Goal: Communication & Community: Answer question/provide support

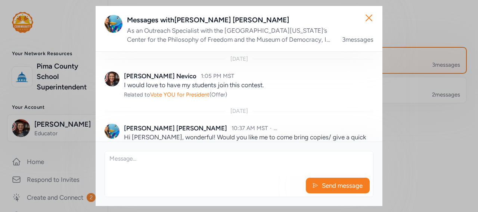
scroll to position [132, 0]
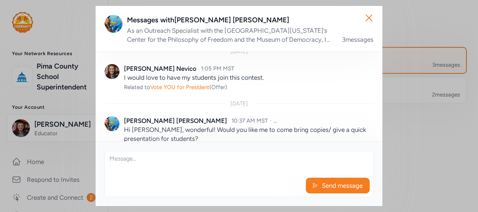
click at [277, 171] on textarea at bounding box center [239, 164] width 268 height 24
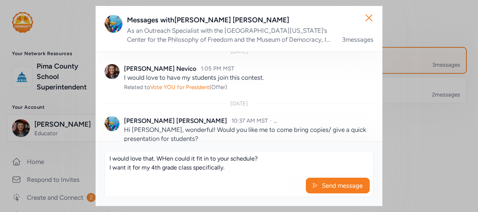
scroll to position [5, 0]
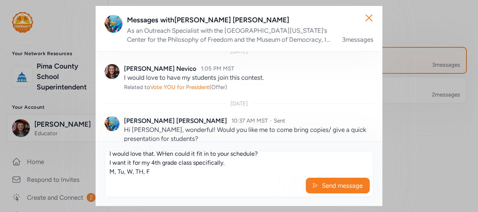
click at [131, 172] on textarea "I would love that. WHen could it fit in to your schedule? I want it for my 4th …" at bounding box center [239, 164] width 268 height 24
click at [145, 171] on textarea "I would love that. WHen could it fit in to your schedule? I want it for my 4th …" at bounding box center [239, 164] width 268 height 24
click at [162, 154] on textarea "I would love that. WHen could it fit in to your schedule? I want it for my 4th …" at bounding box center [239, 164] width 268 height 24
click at [152, 174] on textarea "I would love that. When could it fit in to your schedule? I want it for my 4th …" at bounding box center [239, 164] width 268 height 24
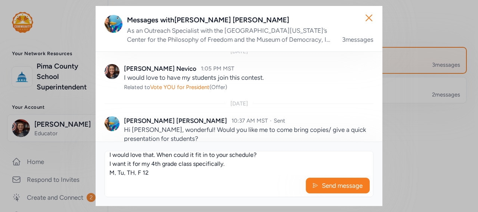
scroll to position [5, 0]
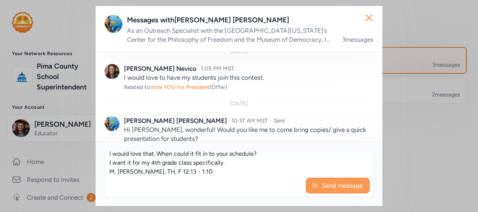
type textarea "I would love that. When could it fit in to your schedule? I want it for my 4th …"
click at [342, 185] on span "Send message" at bounding box center [342, 185] width 42 height 9
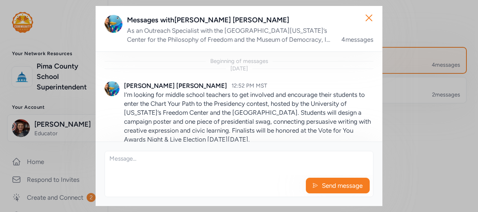
scroll to position [208, 0]
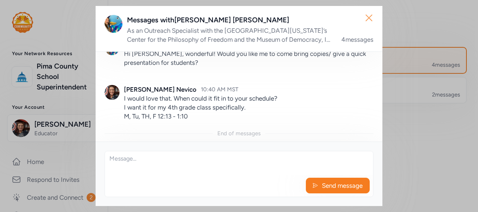
click at [366, 21] on icon "button" at bounding box center [369, 18] width 6 height 6
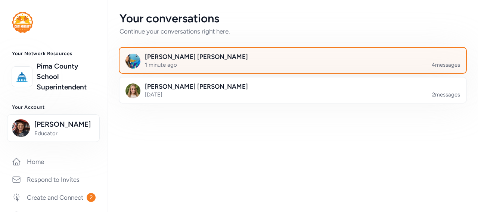
click at [240, 69] on div at bounding box center [298, 64] width 347 height 25
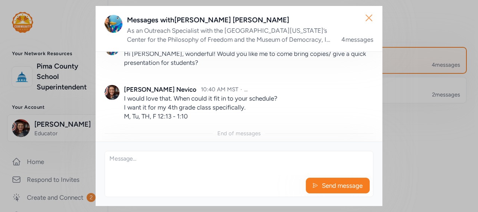
click at [366, 21] on icon "button" at bounding box center [369, 18] width 6 height 6
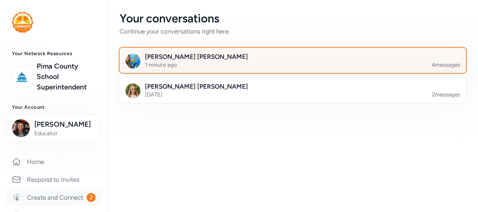
click at [81, 197] on link "Create and Connect 2" at bounding box center [54, 198] width 96 height 16
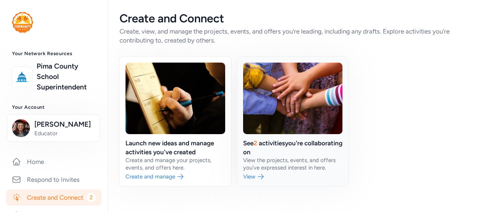
click at [253, 172] on link at bounding box center [293, 122] width 112 height 130
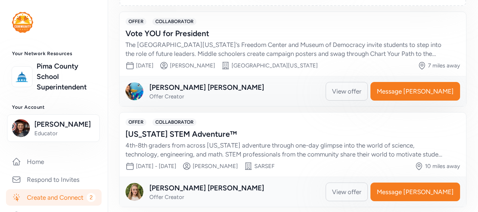
scroll to position [202, 0]
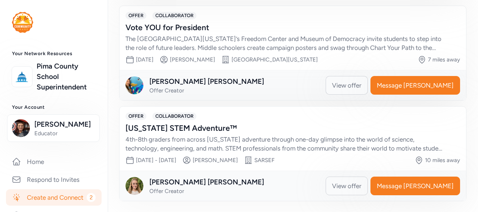
click at [361, 88] on span "View offer" at bounding box center [347, 85] width 30 height 9
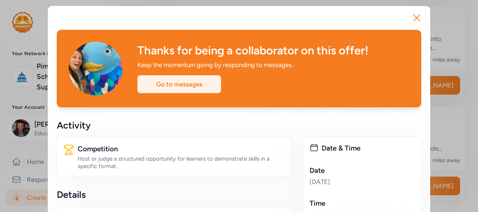
click at [184, 87] on div "Go to messages" at bounding box center [179, 84] width 84 height 18
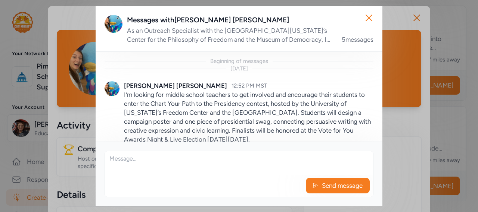
scroll to position [262, 0]
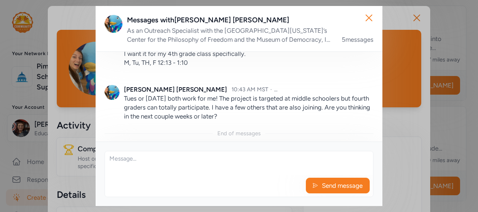
click at [185, 170] on textarea at bounding box center [239, 164] width 268 height 24
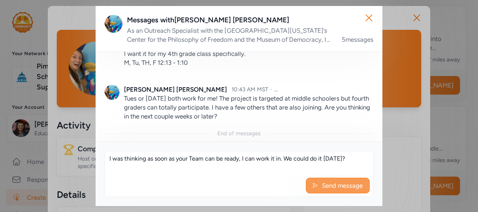
type textarea "I was thinking as soon as your Team can be ready, I can work it in. We could do…"
click at [314, 189] on icon at bounding box center [315, 185] width 6 height 7
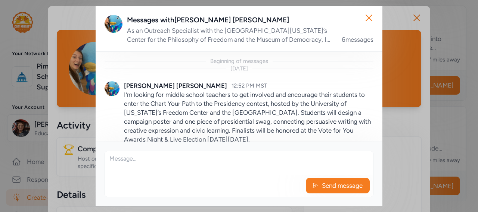
scroll to position [316, 0]
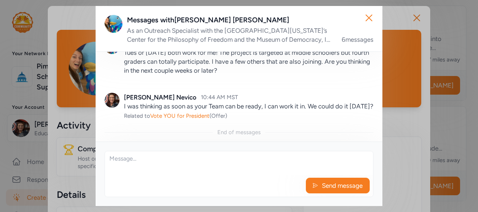
click at [200, 179] on div "Send message" at bounding box center [239, 187] width 268 height 19
click at [156, 164] on textarea at bounding box center [239, 164] width 268 height 24
type textarea "D"
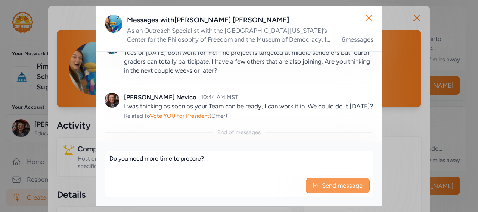
type textarea "Do you need more time to prepare?"
click at [328, 185] on span "Send message" at bounding box center [342, 185] width 42 height 9
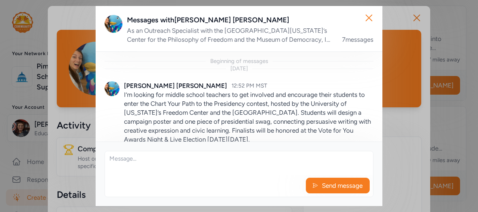
scroll to position [361, 0]
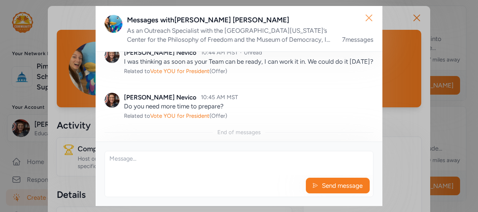
click at [367, 15] on icon "button" at bounding box center [369, 18] width 12 height 12
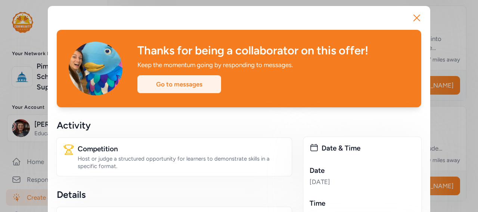
click at [176, 89] on div "Go to messages" at bounding box center [179, 84] width 84 height 18
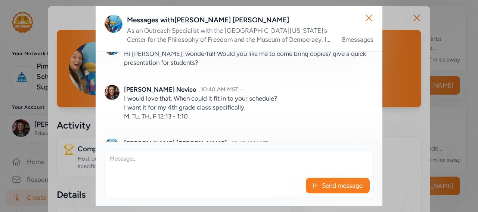
scroll to position [208, 0]
drag, startPoint x: 190, startPoint y: 118, endPoint x: 159, endPoint y: 121, distance: 30.7
click at [159, 121] on div "Angela Nevico 10:40 AM MST · ... I would love that. When could it fit in to you…" at bounding box center [239, 103] width 269 height 54
copy p "12:13 - 1:10"
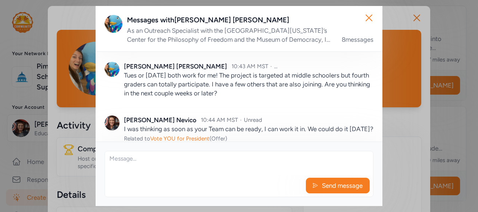
scroll to position [285, 0]
click at [152, 169] on textarea at bounding box center [239, 164] width 268 height 24
paste textarea "12:13 - 1:10"
type textarea "12:13 - 1:10 i"
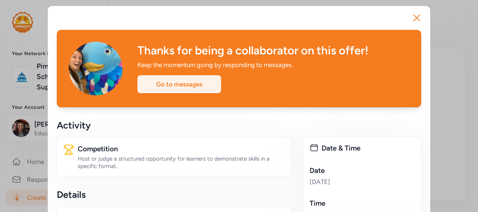
click at [169, 85] on div "Go to messages" at bounding box center [179, 84] width 84 height 18
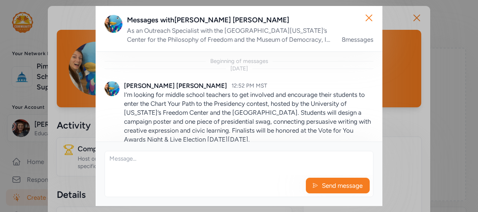
scroll to position [406, 0]
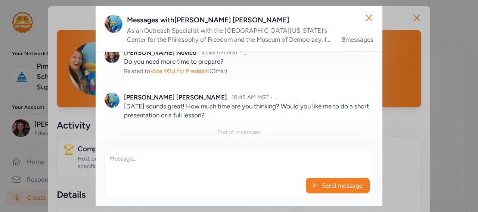
click at [147, 167] on textarea at bounding box center [239, 164] width 268 height 24
paste textarea "12:13 - 1:10"
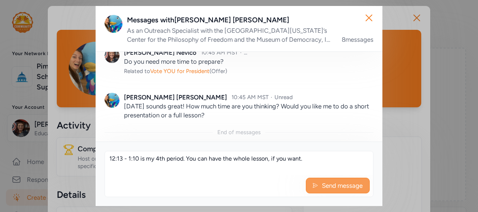
type textarea "12:13 - 1:10 is my 4th period. You can have the whole lesson, if you want."
click at [324, 185] on span "Send message" at bounding box center [342, 185] width 42 height 9
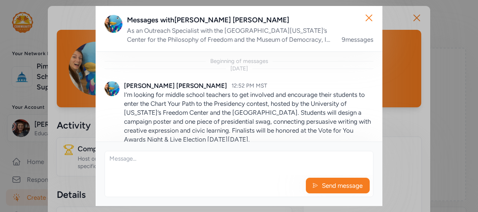
scroll to position [450, 0]
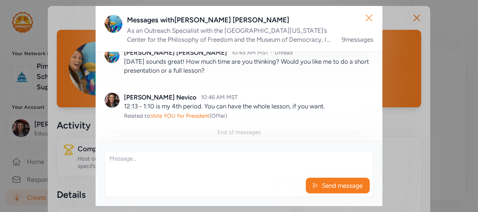
click at [368, 21] on icon "button" at bounding box center [369, 18] width 12 height 12
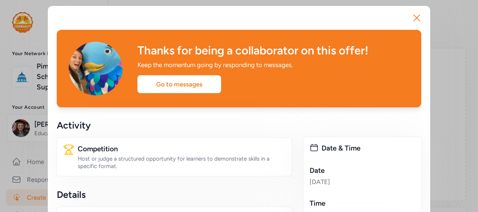
scroll to position [450, 0]
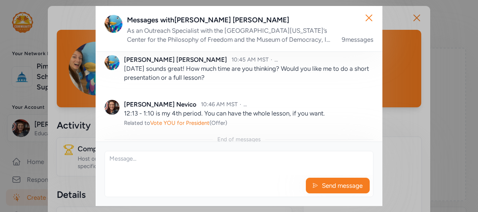
scroll to position [450, 0]
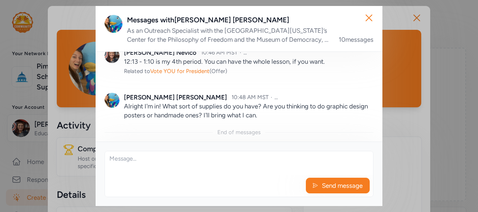
scroll to position [495, 0]
click at [188, 164] on textarea at bounding box center [239, 164] width 268 height 24
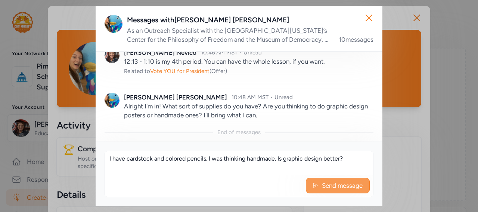
type textarea "I have cardstock and colored pencils. I was thinking handmade. Is graphic desig…"
click at [329, 188] on span "Send message" at bounding box center [342, 185] width 42 height 9
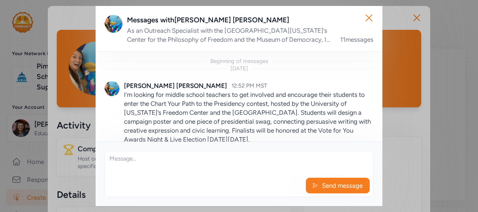
scroll to position [549, 0]
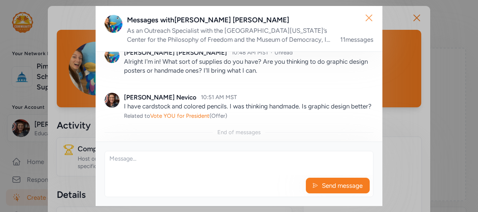
click at [369, 17] on icon "button" at bounding box center [369, 18] width 12 height 12
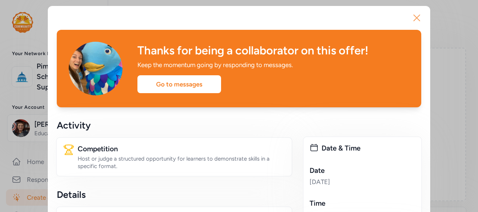
click at [411, 15] on icon "button" at bounding box center [417, 18] width 12 height 12
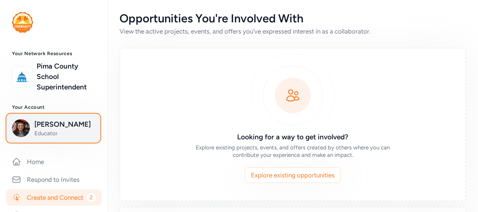
click at [52, 125] on span "[PERSON_NAME]" at bounding box center [64, 124] width 60 height 10
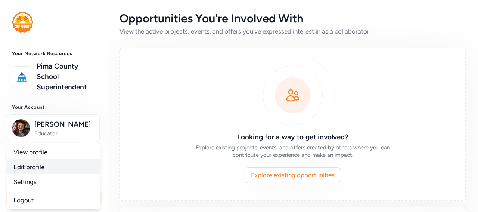
click at [19, 165] on link "Edit profile" at bounding box center [53, 167] width 93 height 15
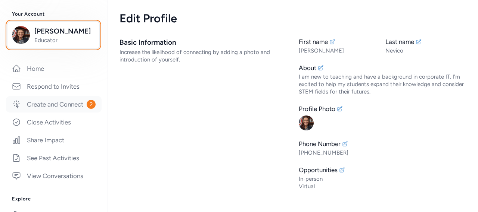
scroll to position [94, 0]
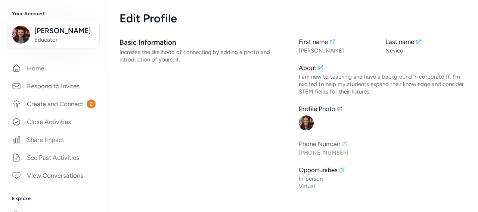
click at [342, 144] on icon at bounding box center [345, 144] width 6 height 6
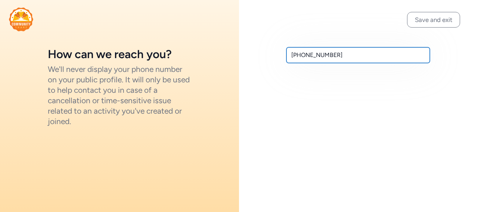
drag, startPoint x: 333, startPoint y: 55, endPoint x: 232, endPoint y: 48, distance: 101.4
click at [232, 48] on div "How can we reach you? We'll never display your phone number on your public prof…" at bounding box center [239, 106] width 478 height 212
type input "5205960664"
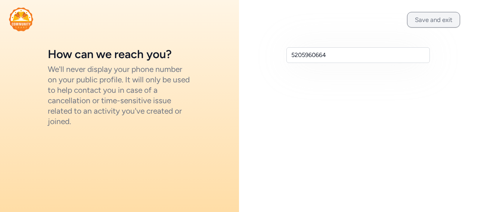
click at [412, 23] on button "Save and exit" at bounding box center [433, 20] width 53 height 16
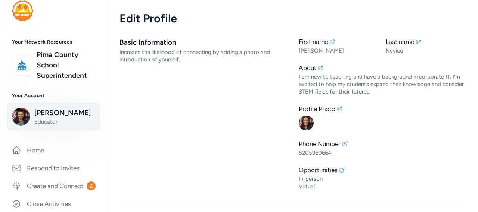
scroll to position [13, 0]
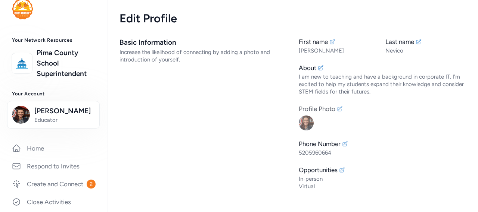
click at [299, 125] on img at bounding box center [306, 123] width 15 height 15
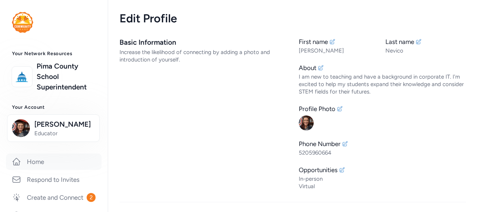
click at [63, 165] on link "Home" at bounding box center [54, 162] width 96 height 16
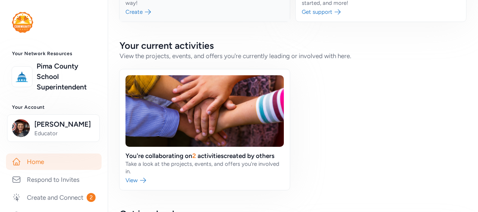
scroll to position [133, 0]
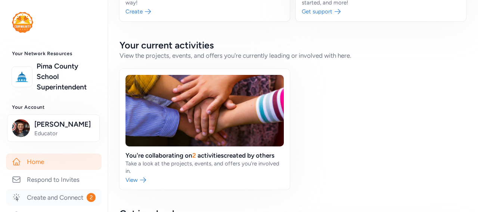
click at [87, 196] on link "Create and Connect 2" at bounding box center [54, 198] width 96 height 16
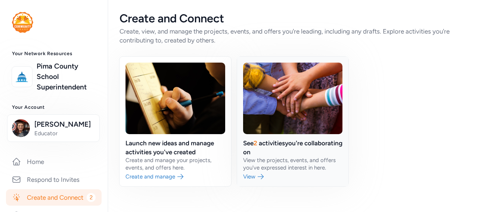
click at [262, 166] on link at bounding box center [293, 122] width 112 height 130
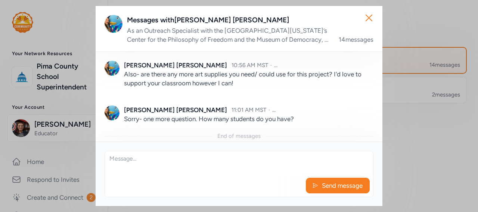
scroll to position [654, 0]
click at [125, 161] on textarea at bounding box center [239, 164] width 268 height 24
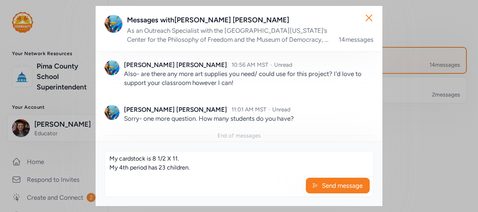
scroll to position [5, 0]
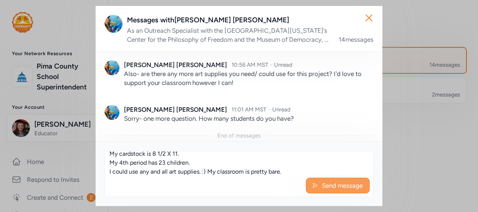
type textarea "My cardstock is 8 1/2 X 11. My 4th period has 23 children. I could use any and …"
click at [357, 189] on span "Send message" at bounding box center [342, 185] width 42 height 9
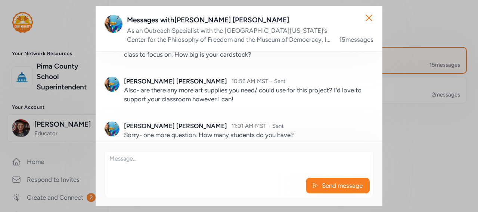
scroll to position [637, 0]
click at [248, 174] on textarea at bounding box center [239, 164] width 268 height 24
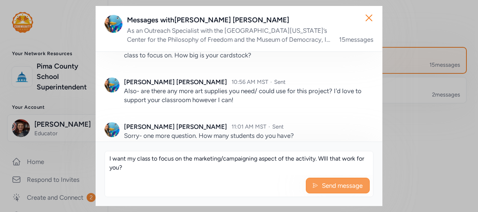
type textarea "I want my class to focus on the marketing/campaigning aspect of the activity. W…"
click at [330, 181] on button "Send message" at bounding box center [338, 186] width 64 height 16
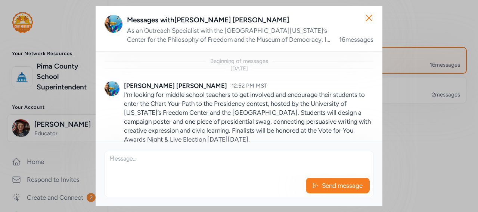
scroll to position [773, 0]
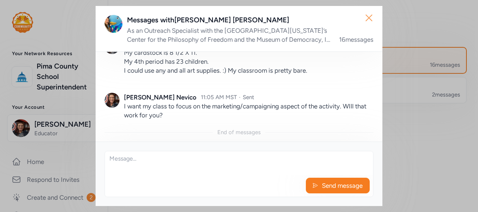
click at [370, 19] on icon "button" at bounding box center [369, 18] width 6 height 6
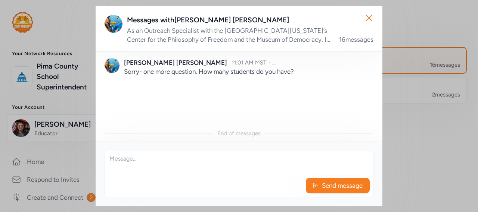
scroll to position [719, 0]
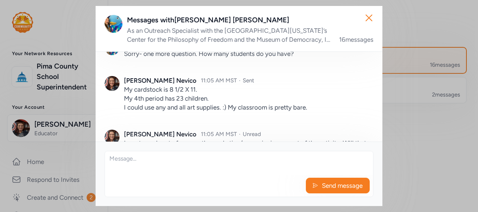
click at [366, 16] on icon "button" at bounding box center [369, 18] width 6 height 6
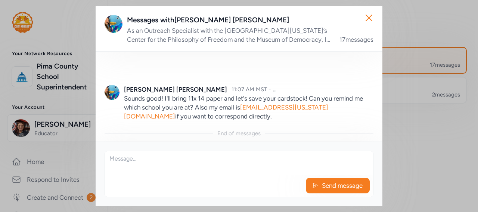
scroll to position [827, 0]
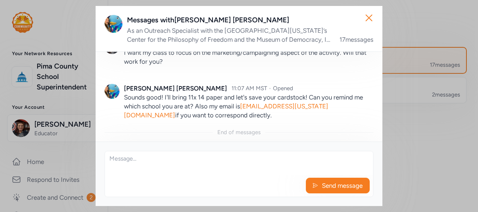
click at [181, 165] on textarea at bounding box center [239, 164] width 268 height 24
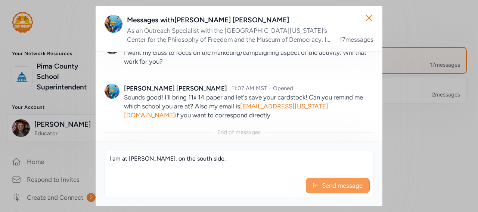
type textarea "I am at [PERSON_NAME], on the south side."
click at [322, 187] on span "Send message" at bounding box center [342, 185] width 42 height 9
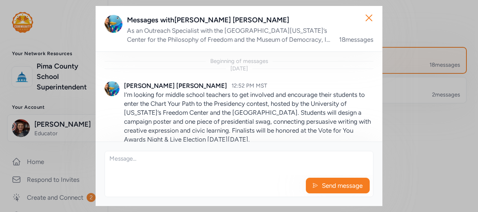
scroll to position [863, 0]
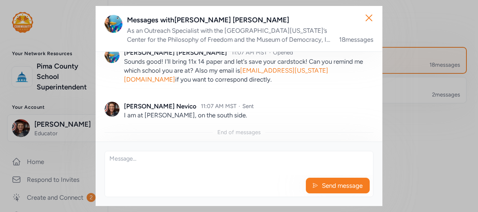
click at [136, 161] on textarea at bounding box center [239, 164] width 268 height 24
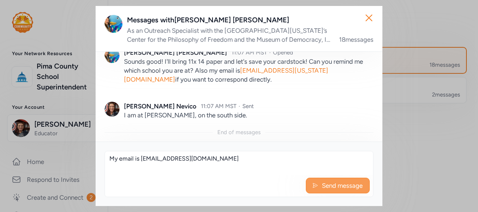
type textarea "My email is AngelaN1@SUSD12.org"
click at [350, 184] on span "Send message" at bounding box center [342, 185] width 42 height 9
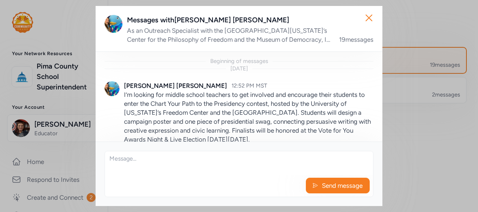
scroll to position [898, 0]
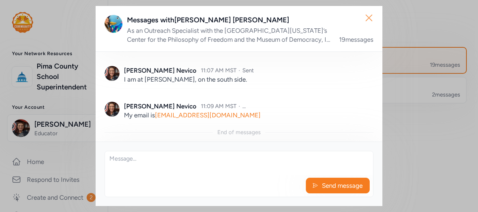
click at [372, 18] on icon "button" at bounding box center [369, 18] width 12 height 12
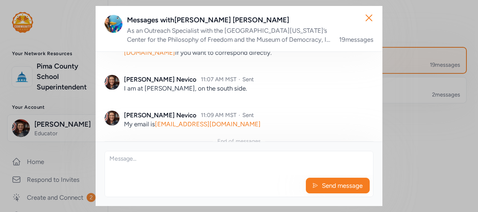
scroll to position [898, 0]
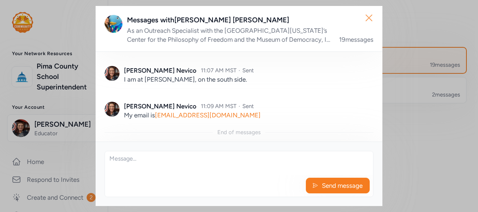
click at [370, 13] on icon "button" at bounding box center [369, 18] width 12 height 12
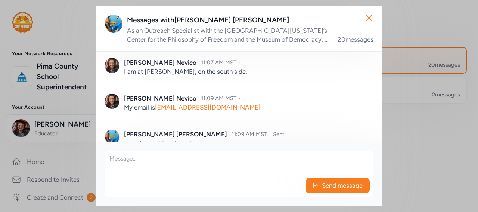
scroll to position [934, 0]
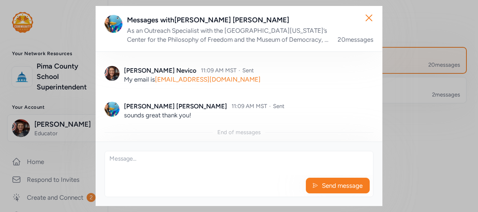
click at [128, 170] on textarea at bounding box center [239, 164] width 268 height 24
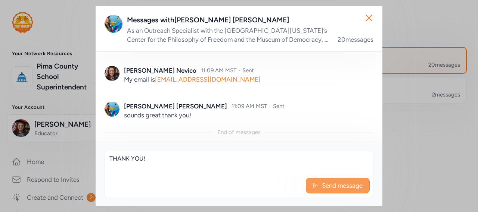
type textarea "THANK YOU!"
click at [342, 189] on span "Send message" at bounding box center [342, 185] width 42 height 9
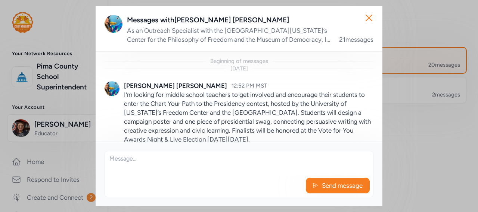
scroll to position [970, 0]
